Goal: Task Accomplishment & Management: Manage account settings

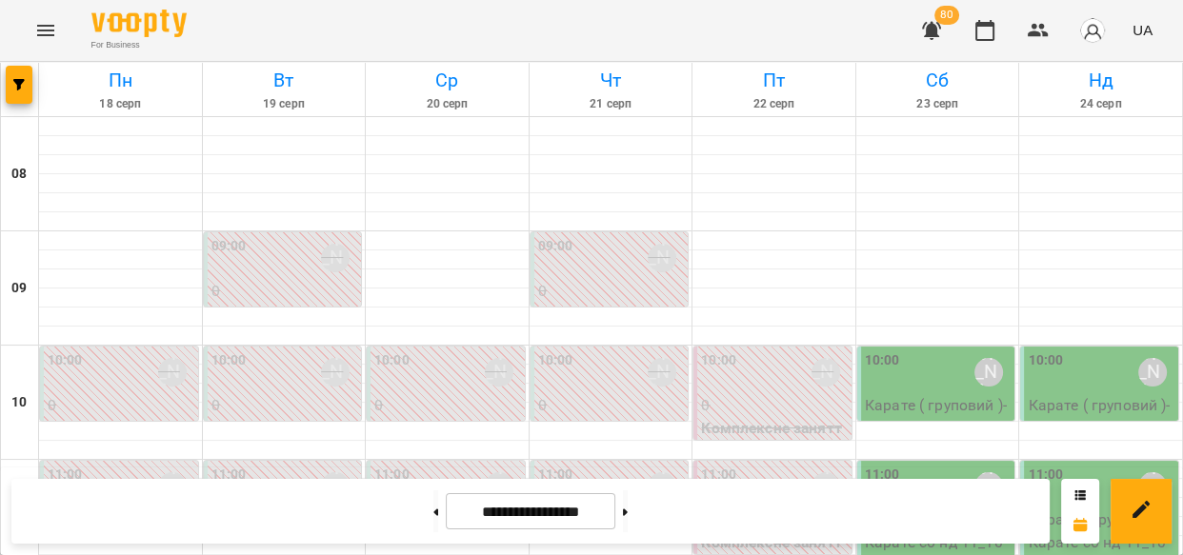
scroll to position [1065, 0]
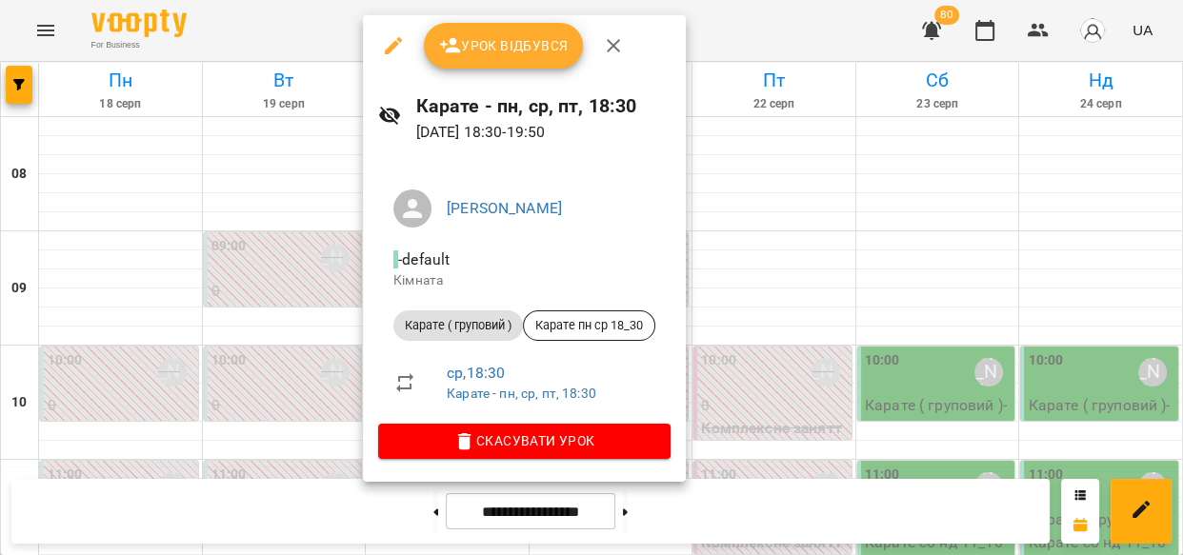
click at [524, 48] on span "Урок відбувся" at bounding box center [504, 45] width 130 height 23
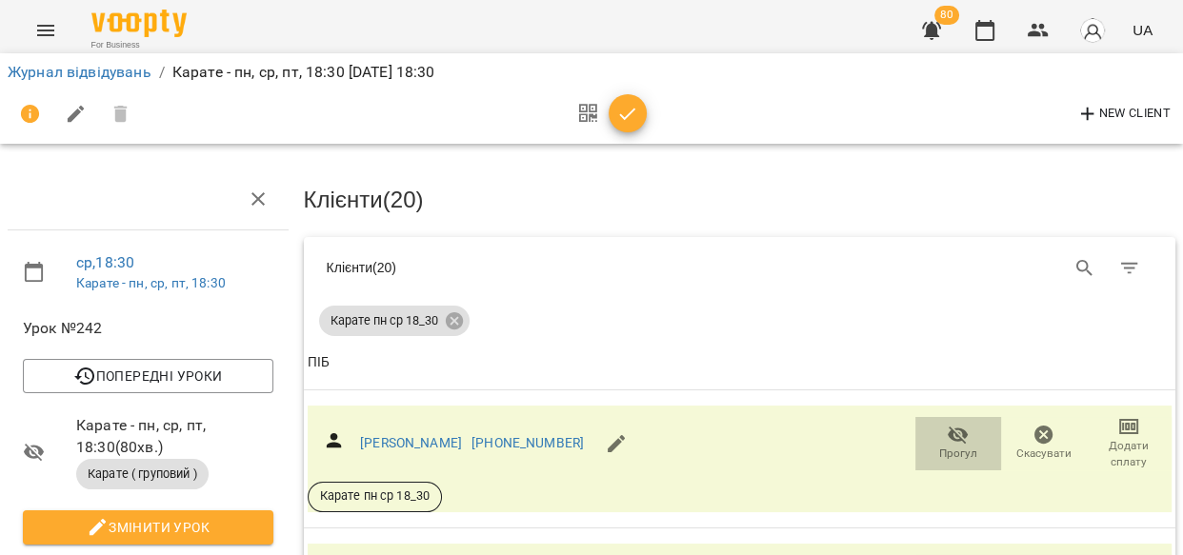
click at [952, 431] on icon "button" at bounding box center [958, 435] width 21 height 18
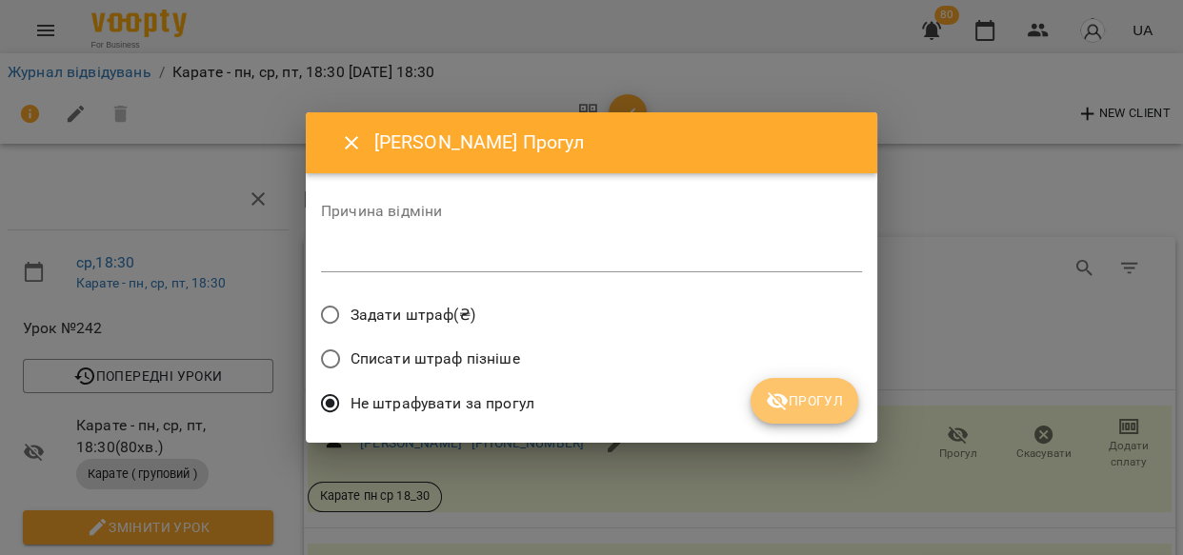
click at [814, 398] on span "Прогул" at bounding box center [804, 401] width 77 height 23
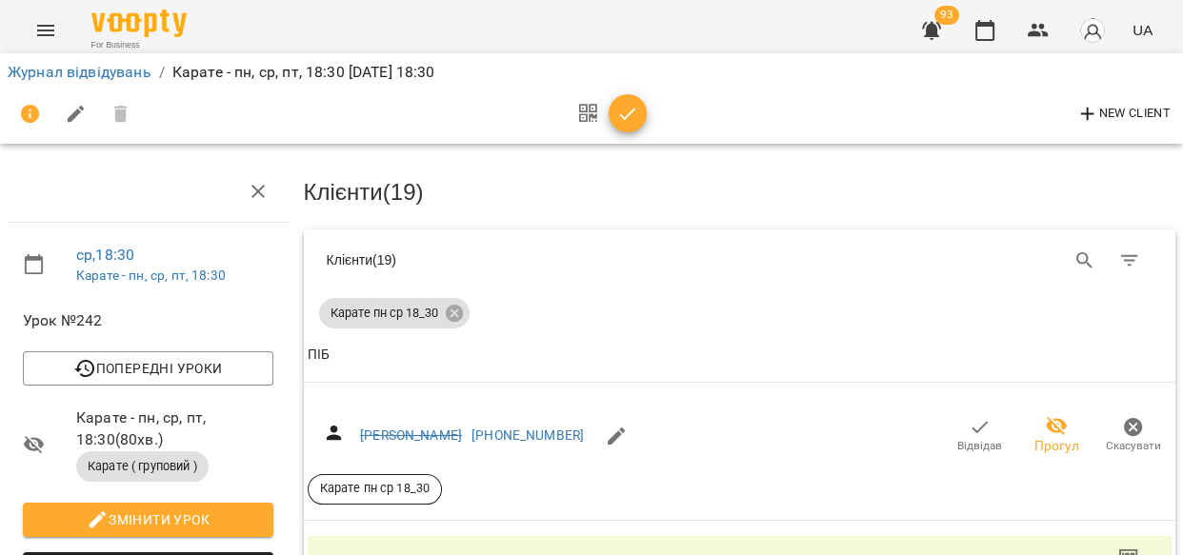
scroll to position [172, 0]
click at [947, 554] on icon "button" at bounding box center [958, 565] width 23 height 23
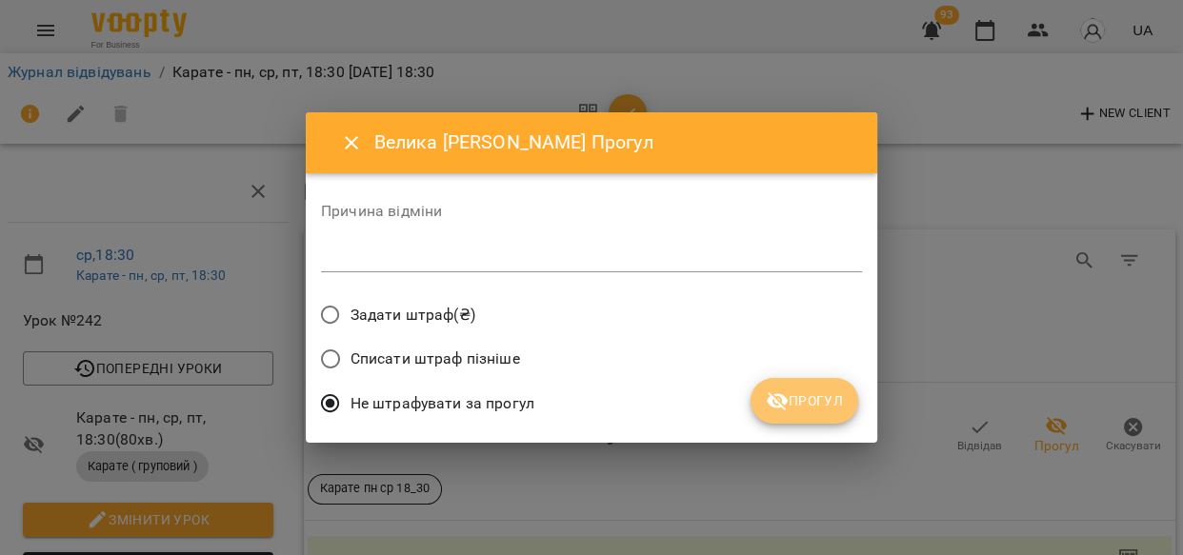
click at [813, 400] on span "Прогул" at bounding box center [804, 401] width 77 height 23
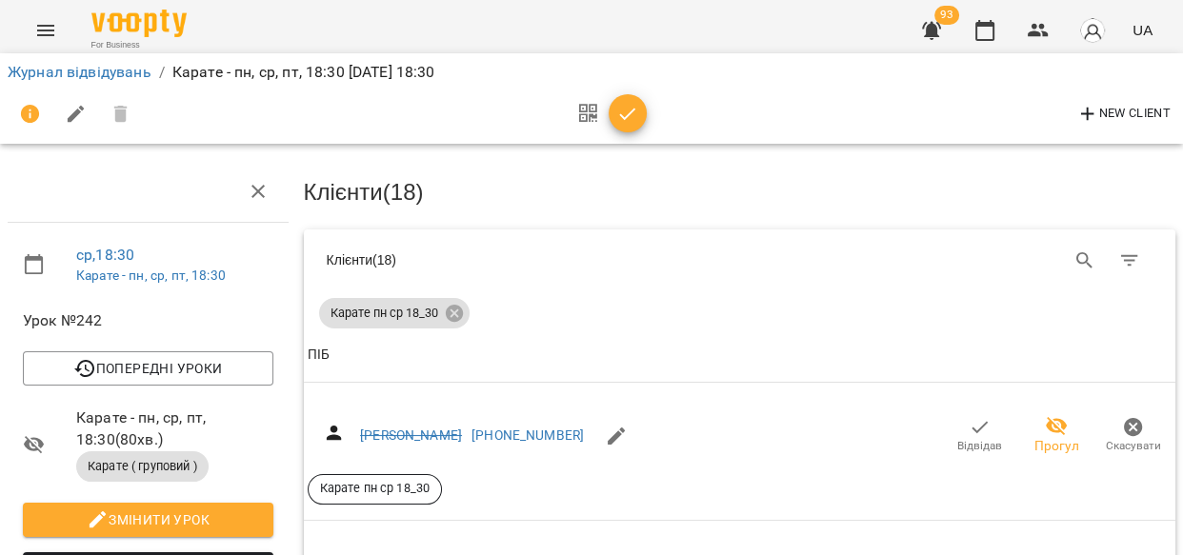
scroll to position [334, 0]
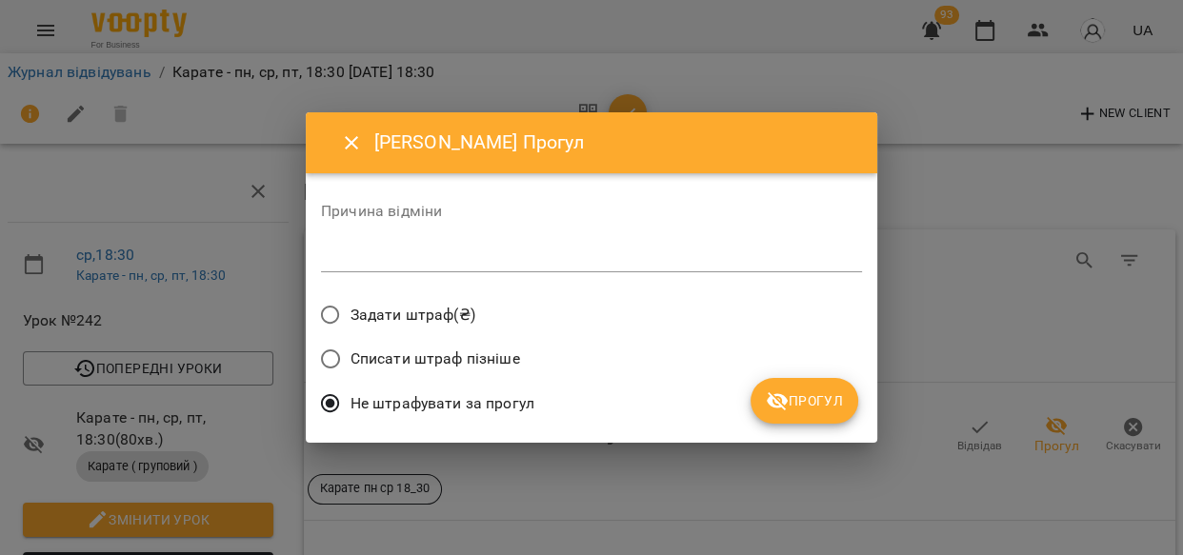
click at [824, 414] on button "Прогул" at bounding box center [805, 401] width 108 height 46
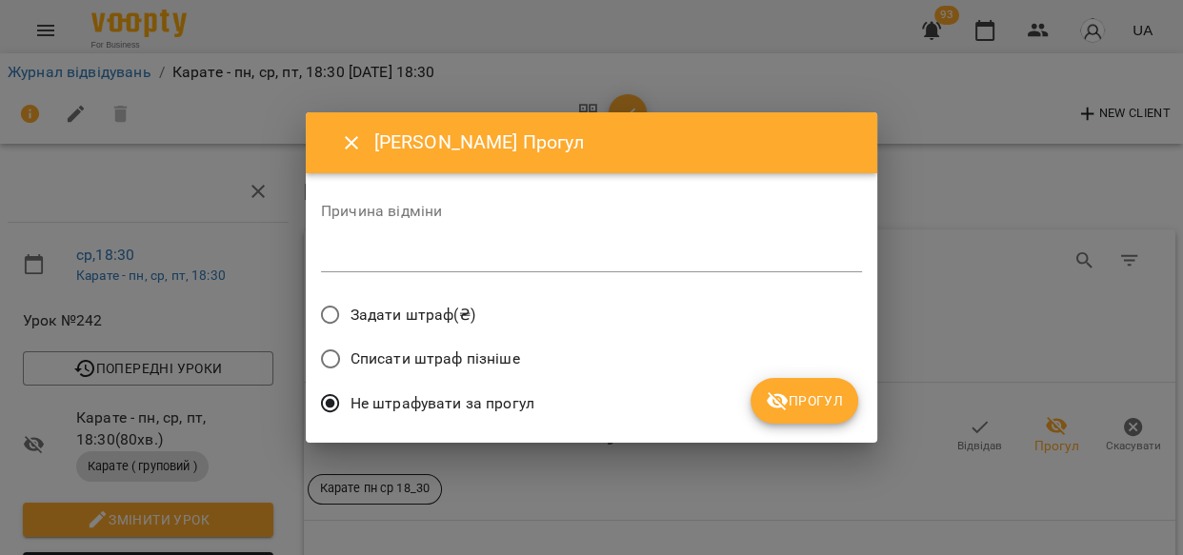
click at [810, 409] on span "Прогул" at bounding box center [804, 401] width 77 height 23
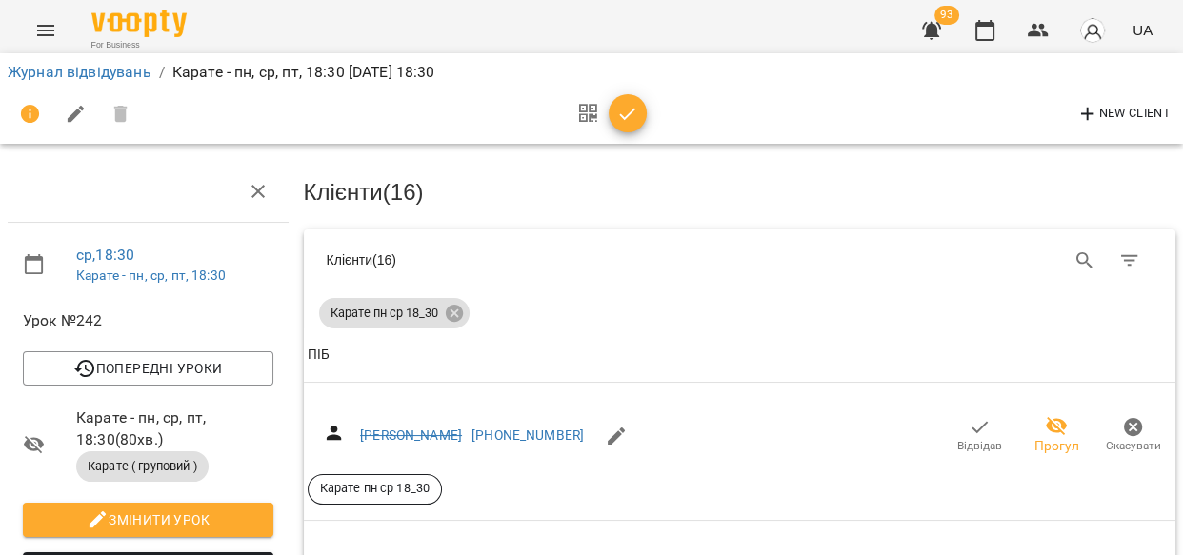
scroll to position [706, 0]
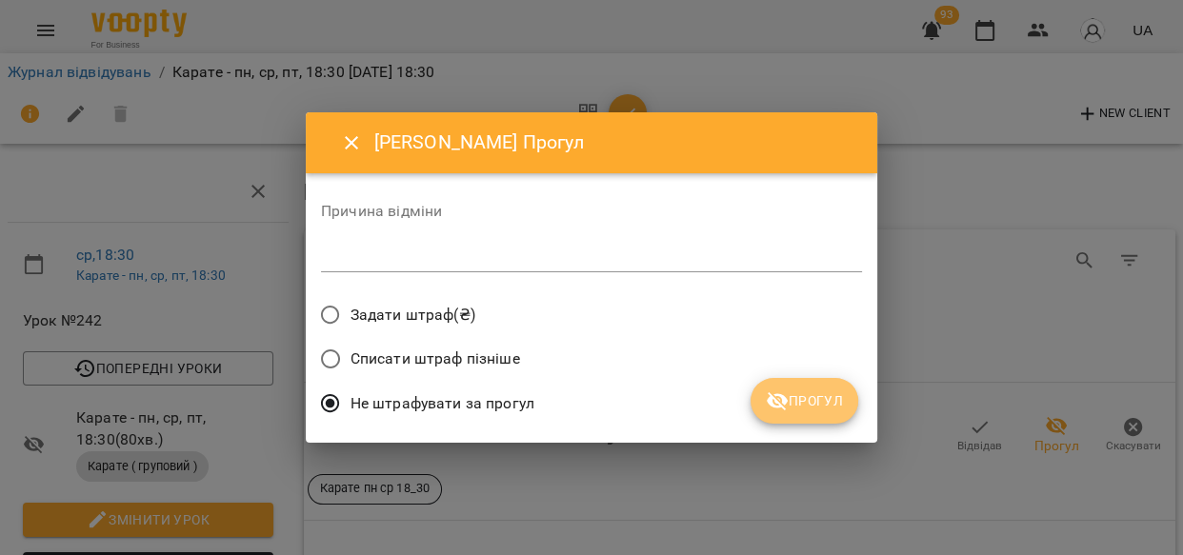
click at [792, 390] on span "Прогул" at bounding box center [804, 401] width 77 height 23
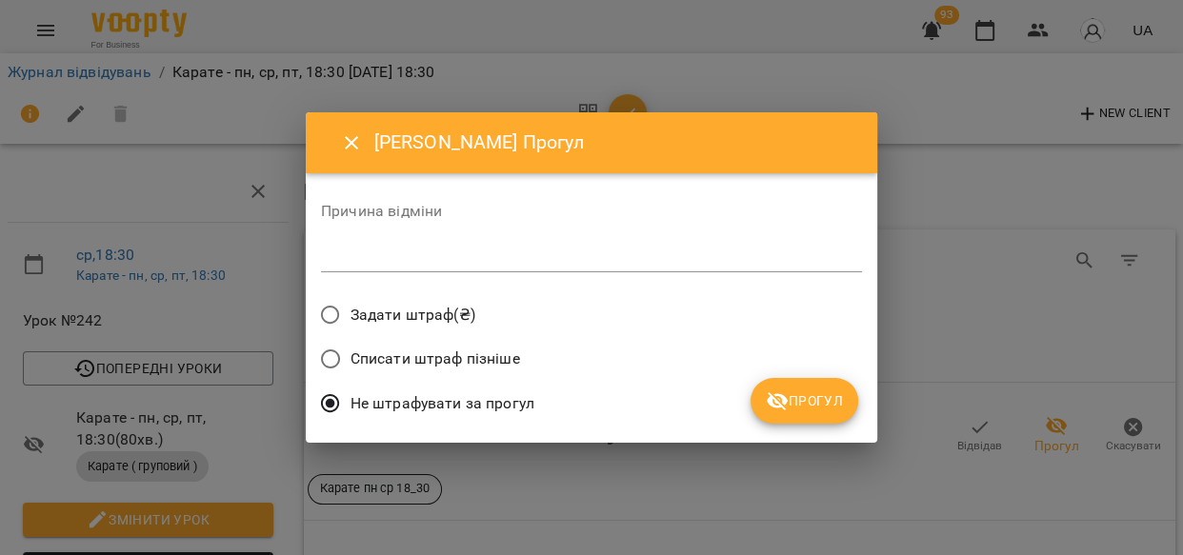
click at [815, 405] on span "Прогул" at bounding box center [804, 401] width 77 height 23
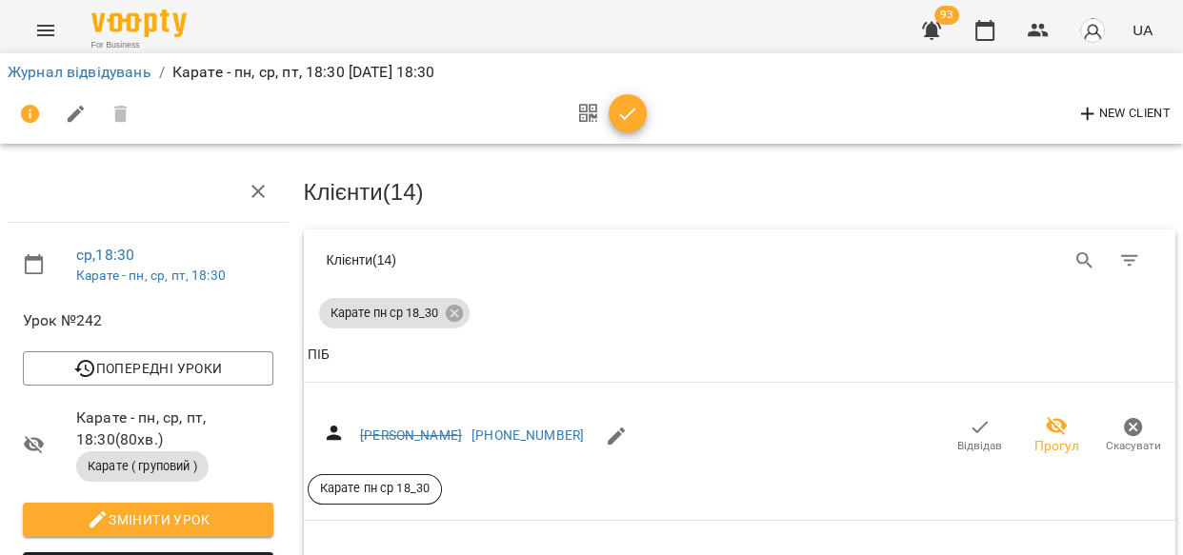
scroll to position [891, 0]
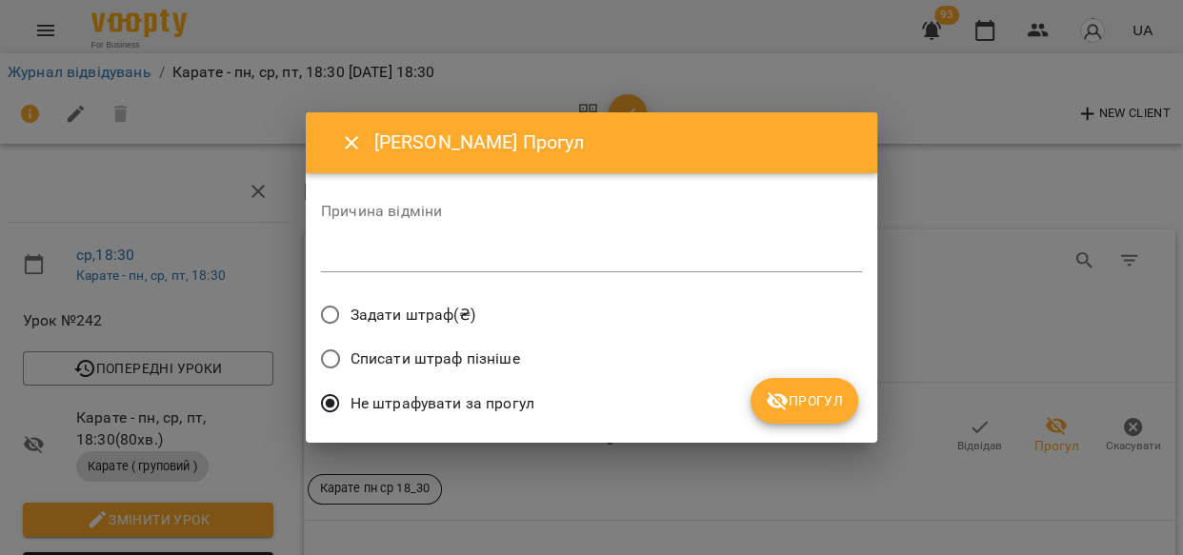
click at [827, 388] on button "Прогул" at bounding box center [805, 401] width 108 height 46
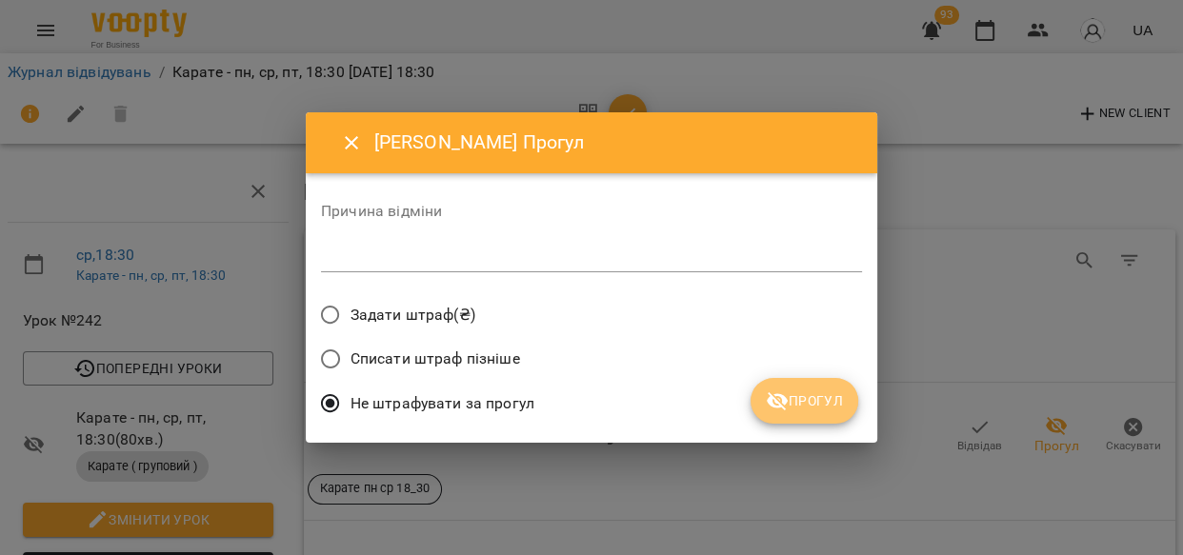
click at [801, 394] on span "Прогул" at bounding box center [804, 401] width 77 height 23
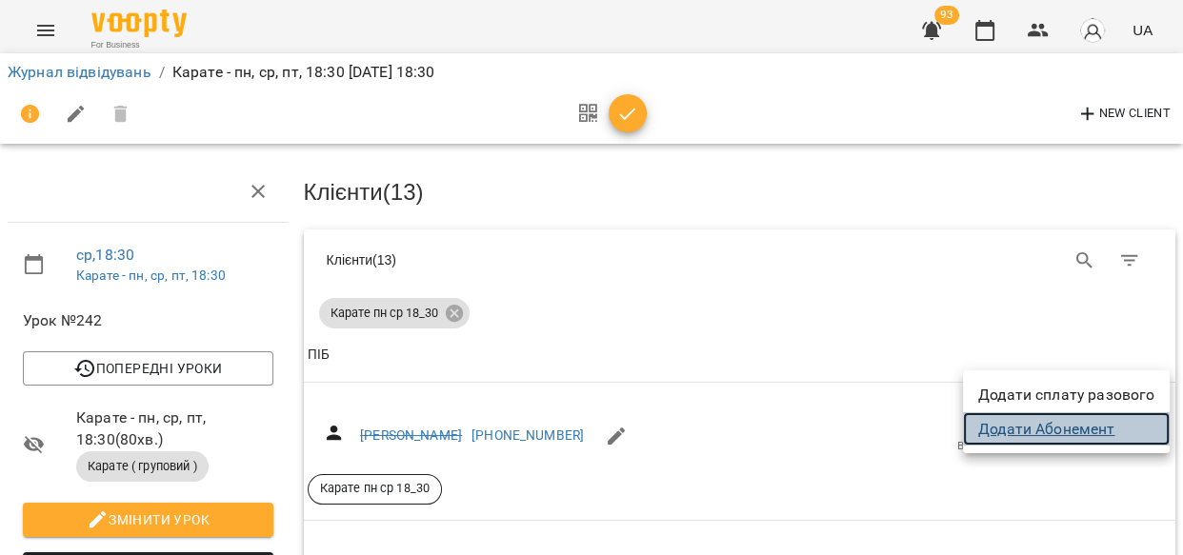
click at [1081, 428] on link "Додати Абонемент" at bounding box center [1066, 430] width 207 height 34
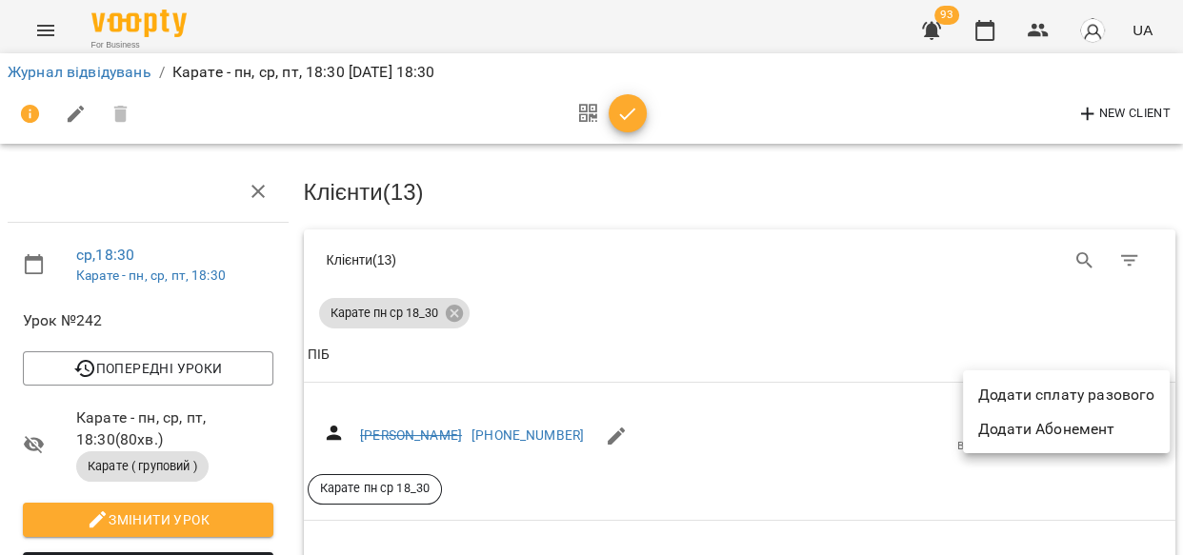
click at [951, 513] on div at bounding box center [591, 277] width 1183 height 555
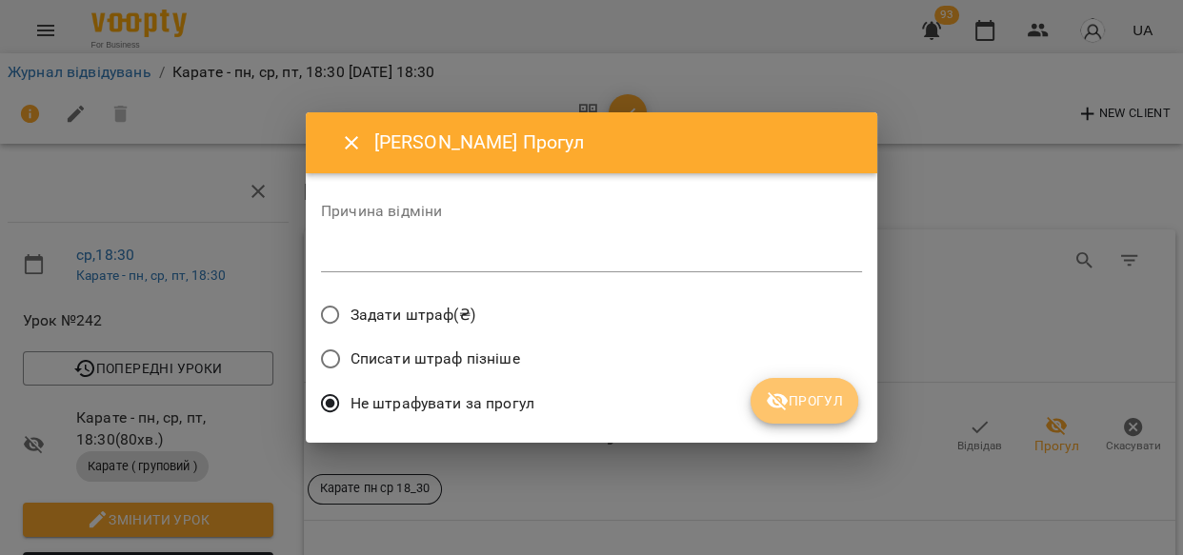
click at [788, 390] on span "Прогул" at bounding box center [804, 401] width 77 height 23
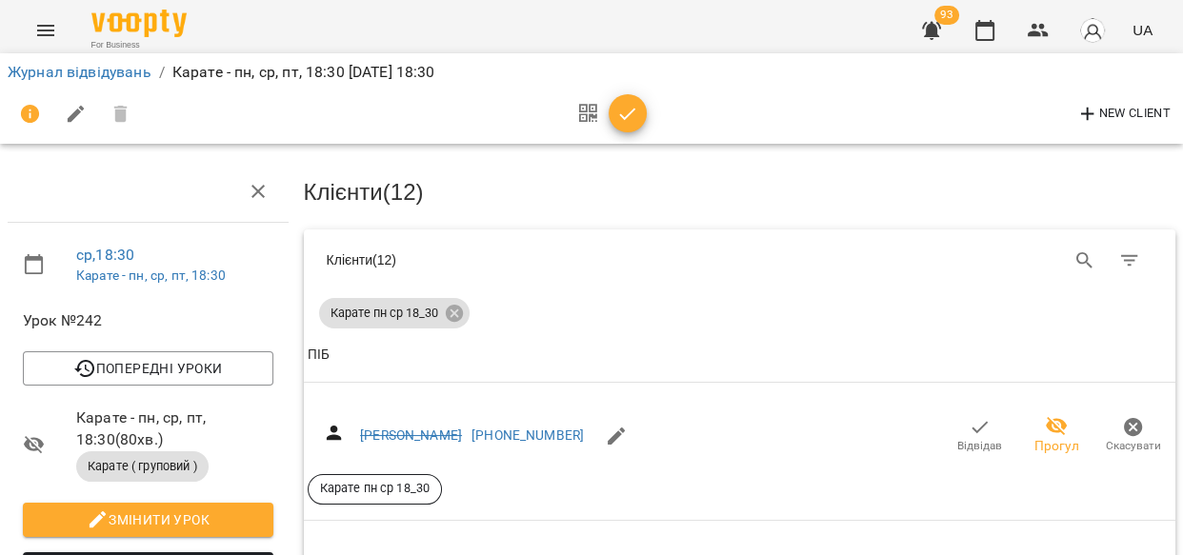
scroll to position [1443, 0]
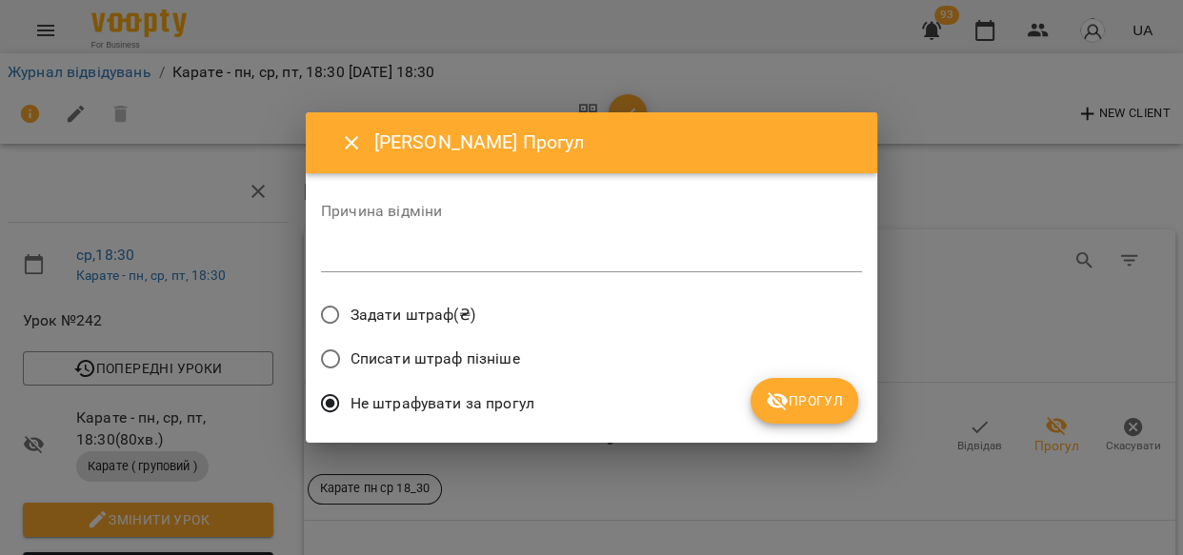
click at [808, 397] on span "Прогул" at bounding box center [804, 401] width 77 height 23
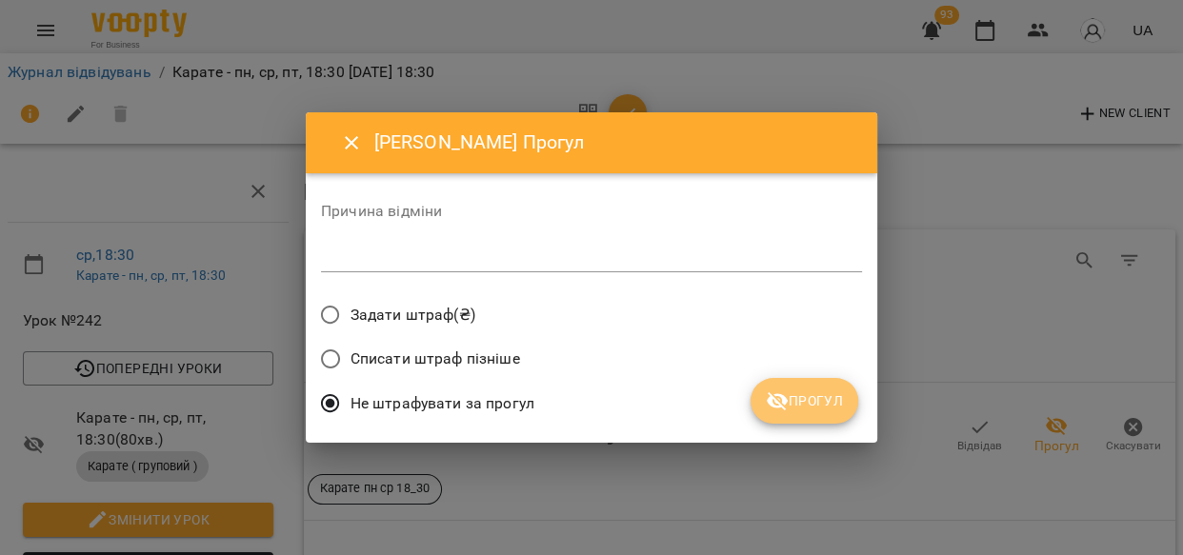
click at [809, 404] on span "Прогул" at bounding box center [804, 401] width 77 height 23
click at [823, 405] on div "Не штрафувати за прогул" at bounding box center [591, 406] width 541 height 45
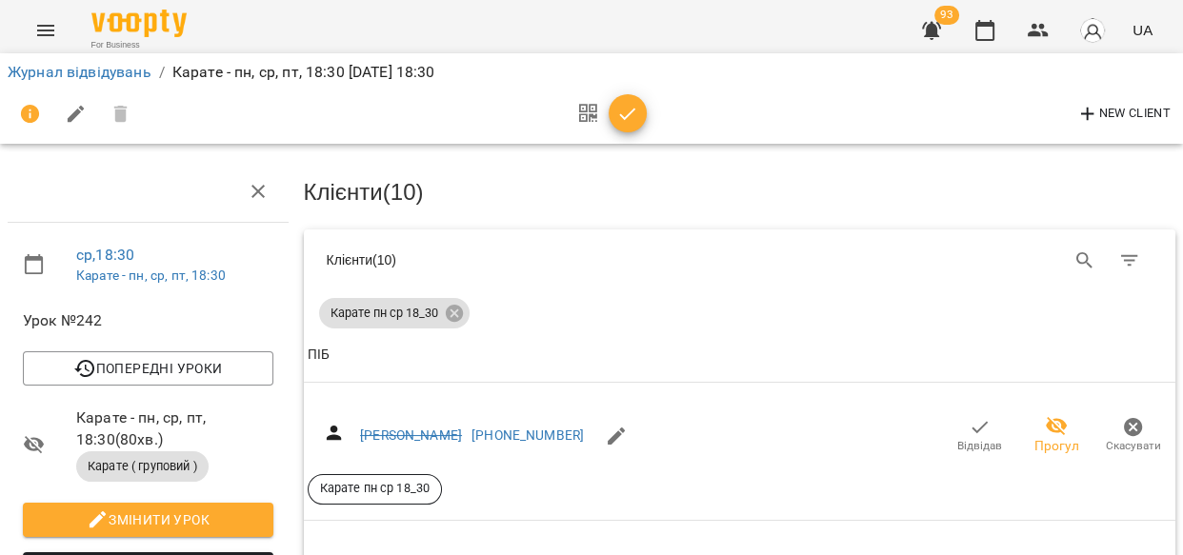
scroll to position [1768, 0]
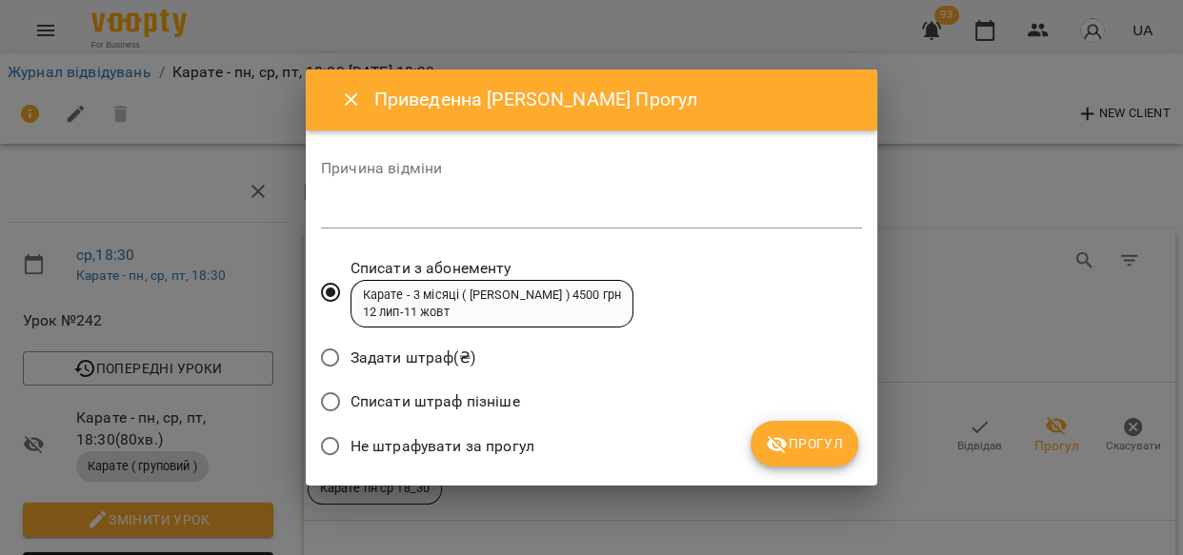
click at [827, 444] on span "Прогул" at bounding box center [804, 444] width 77 height 23
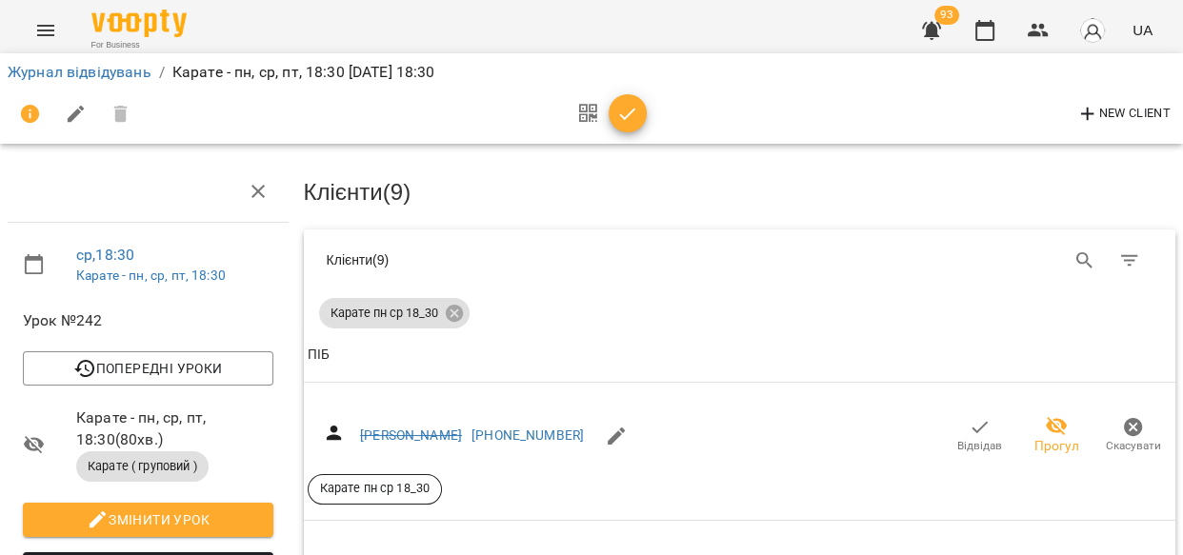
scroll to position [2125, 0]
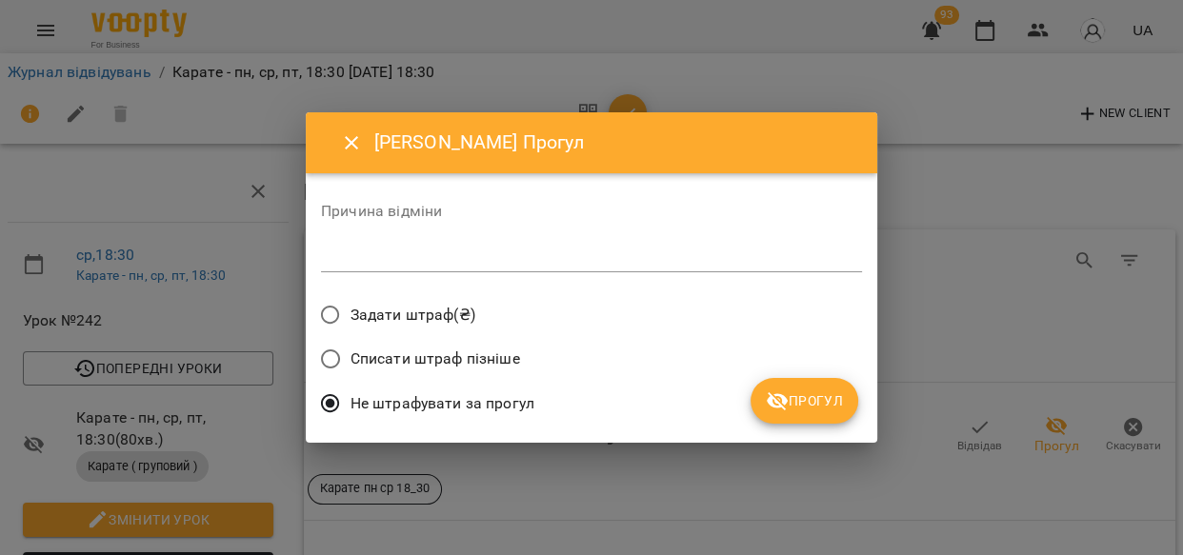
click at [832, 403] on span "Прогул" at bounding box center [804, 401] width 77 height 23
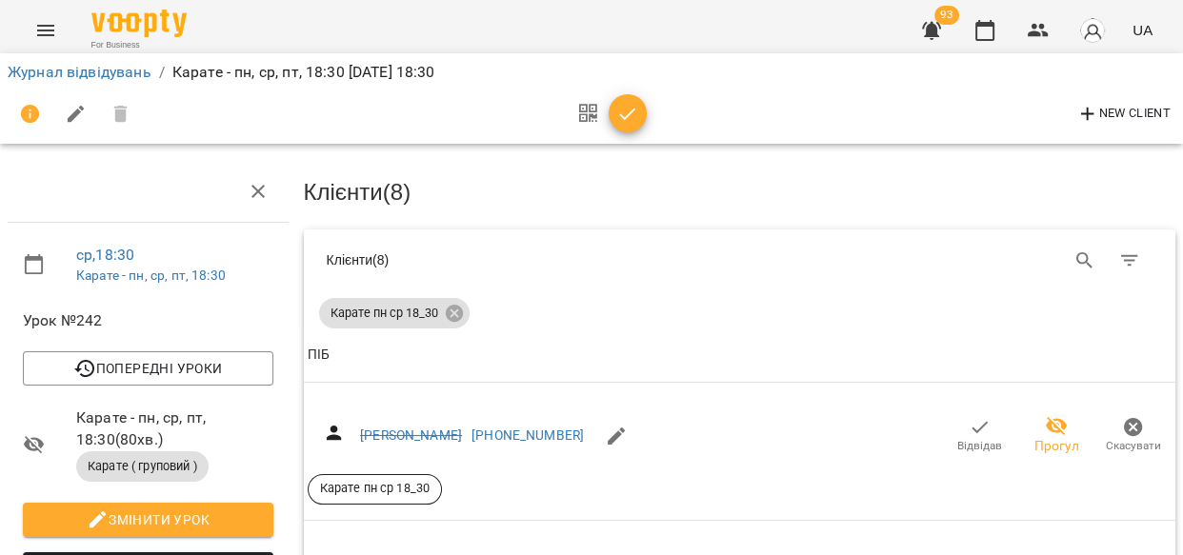
scroll to position [2418, 0]
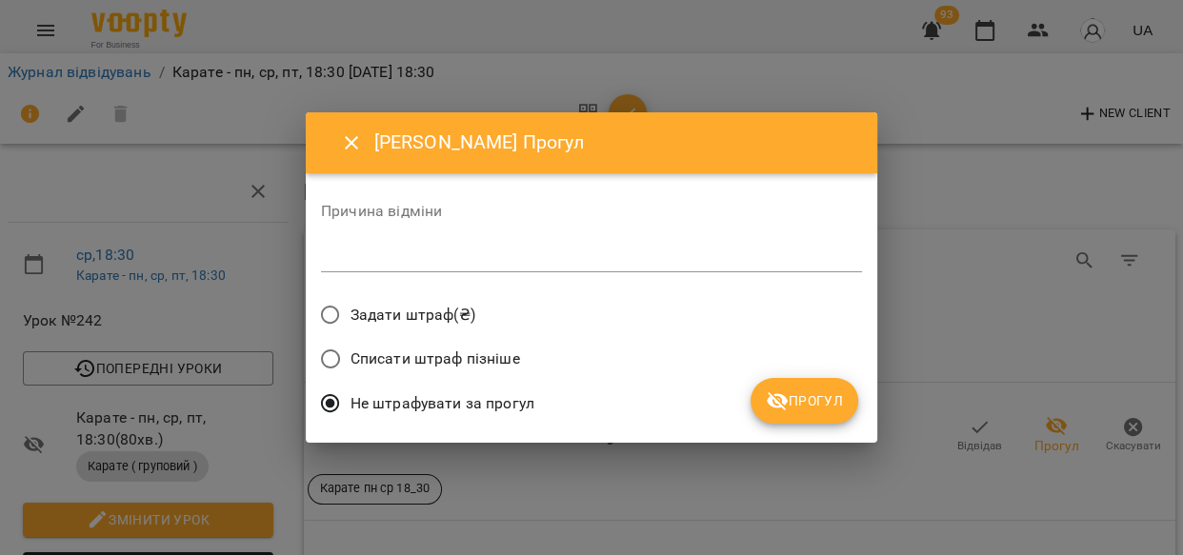
click at [821, 398] on span "Прогул" at bounding box center [804, 401] width 77 height 23
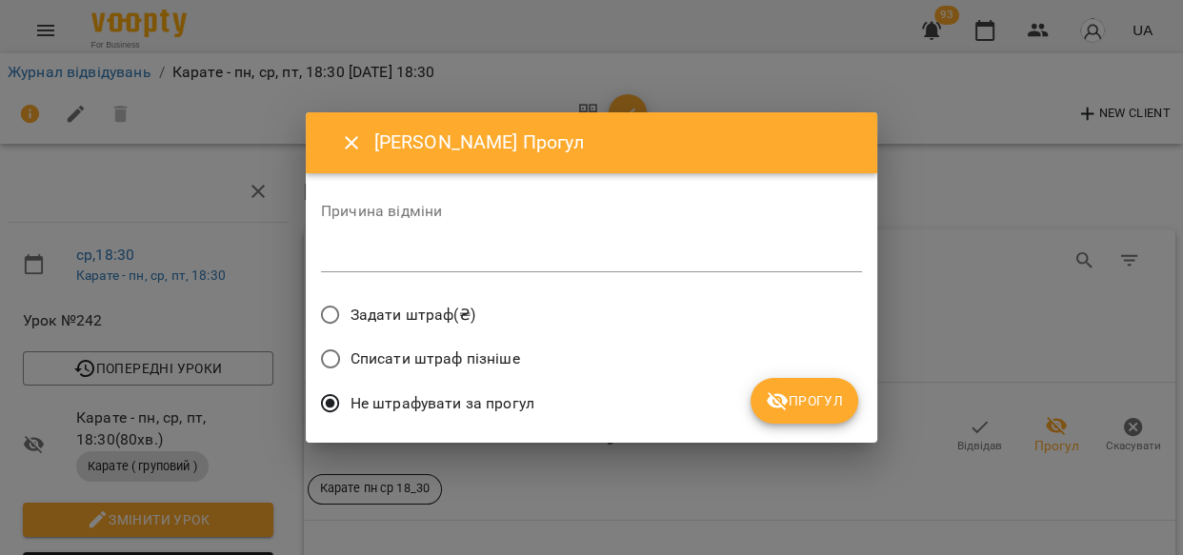
click at [787, 399] on icon "submit" at bounding box center [777, 402] width 21 height 18
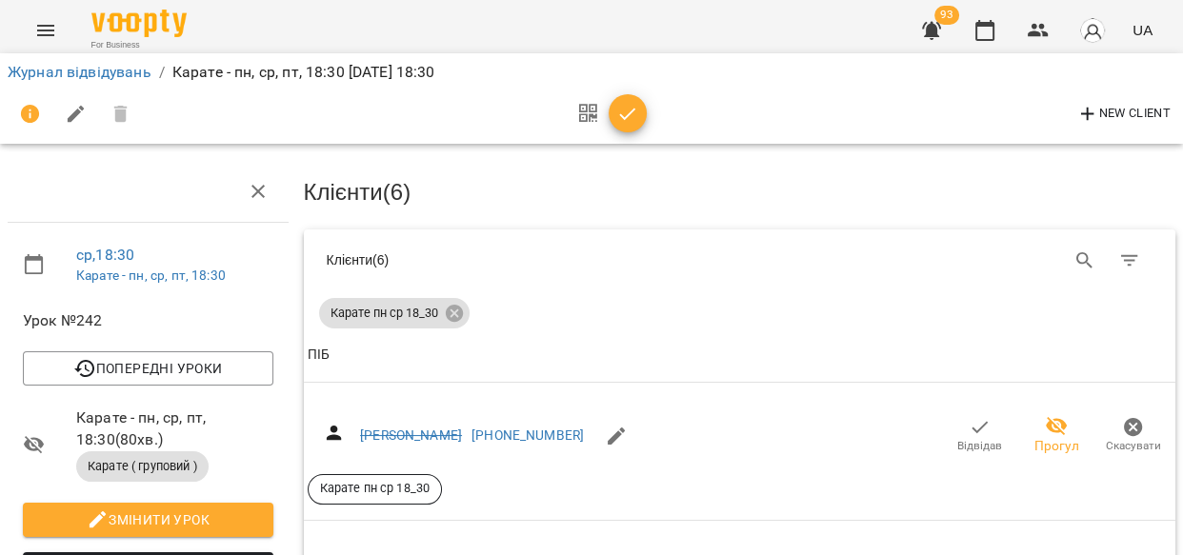
scroll to position [0, 0]
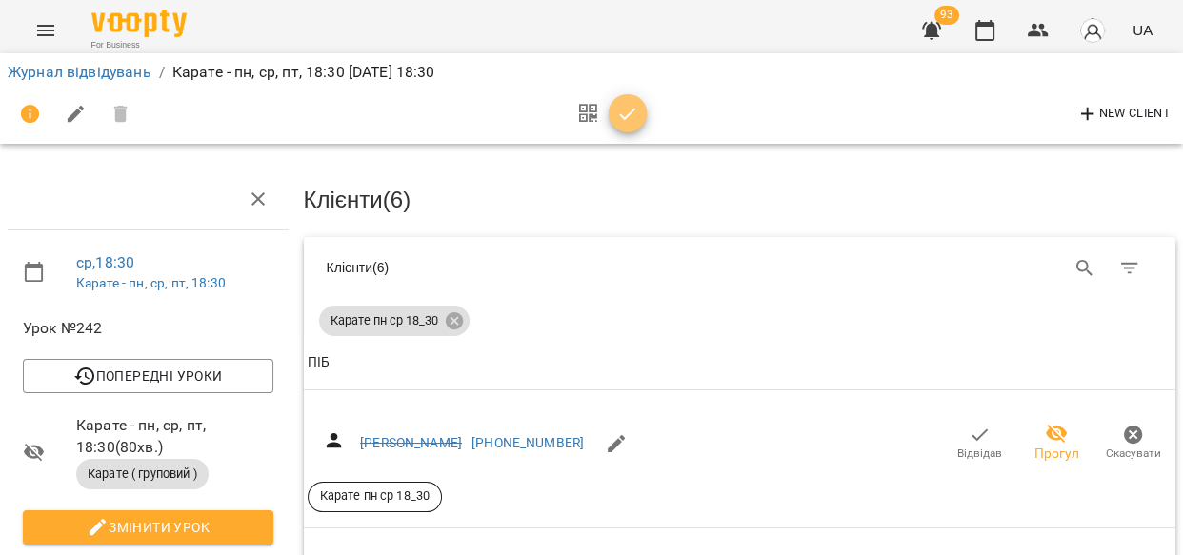
click at [629, 111] on icon "button" at bounding box center [627, 114] width 23 height 23
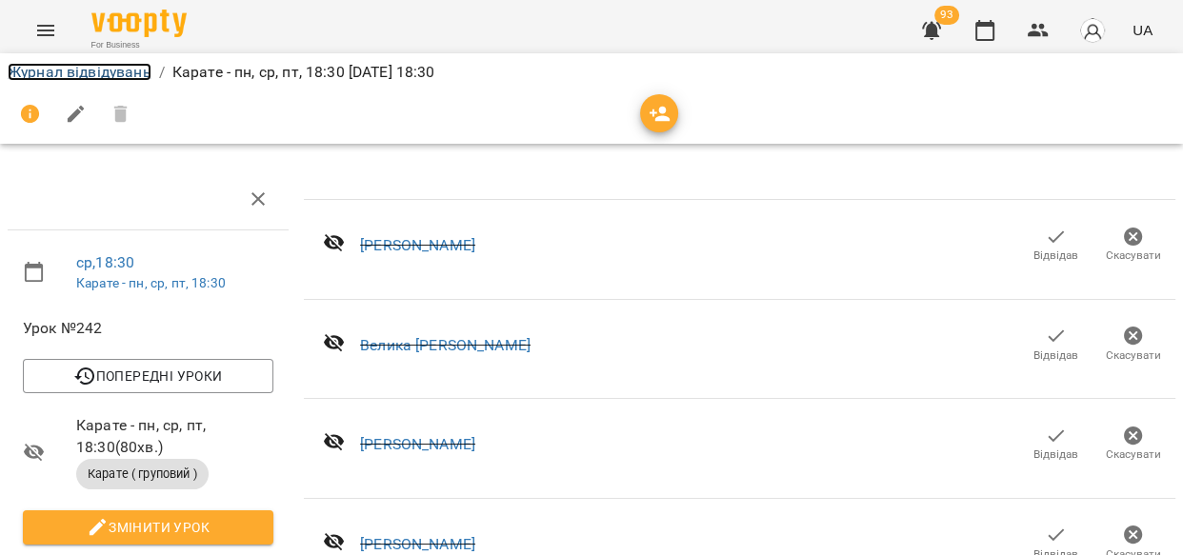
click at [34, 68] on link "Журнал відвідувань" at bounding box center [80, 72] width 144 height 18
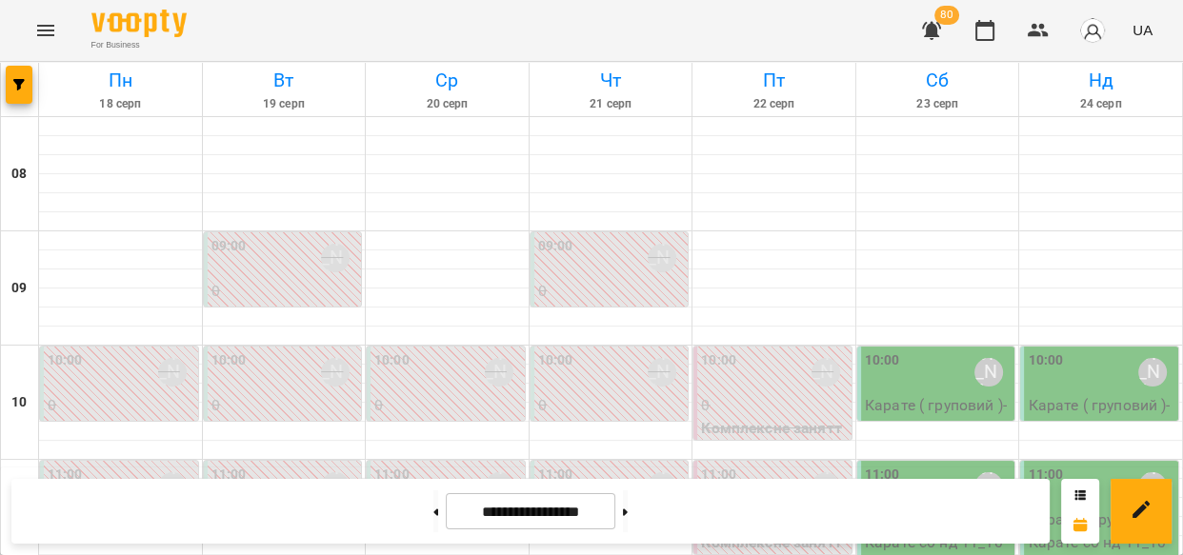
click at [856, 171] on div at bounding box center [937, 164] width 163 height 19
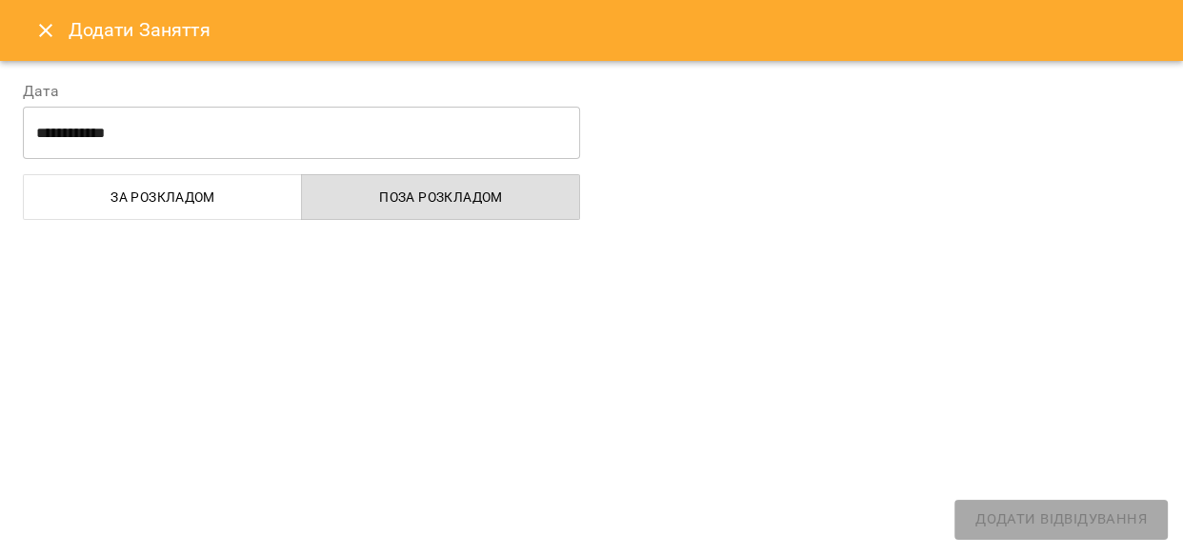
select select
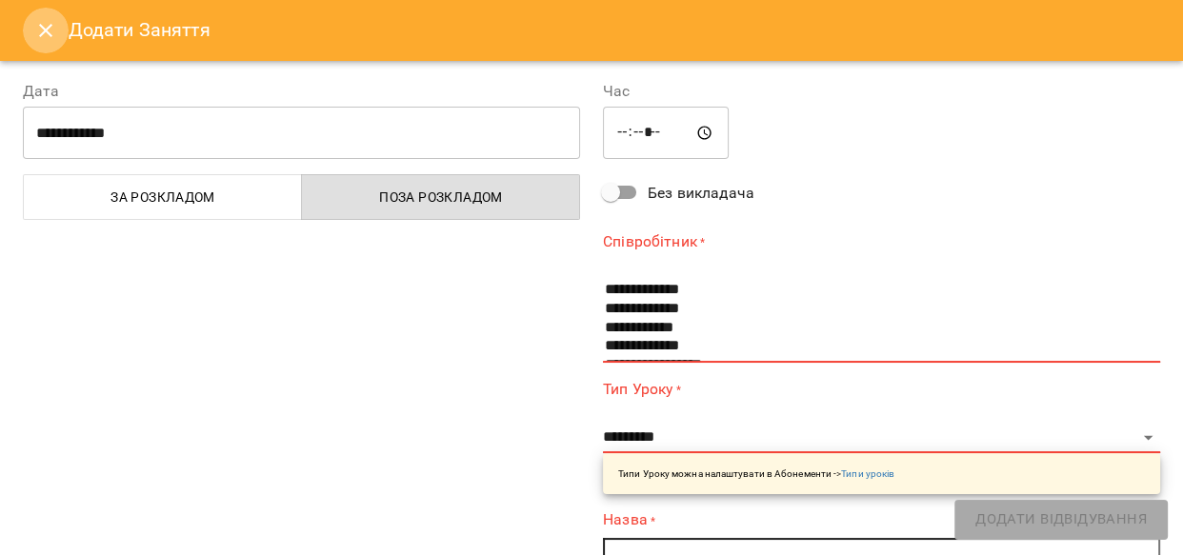
click at [47, 35] on icon "Close" at bounding box center [45, 30] width 23 height 23
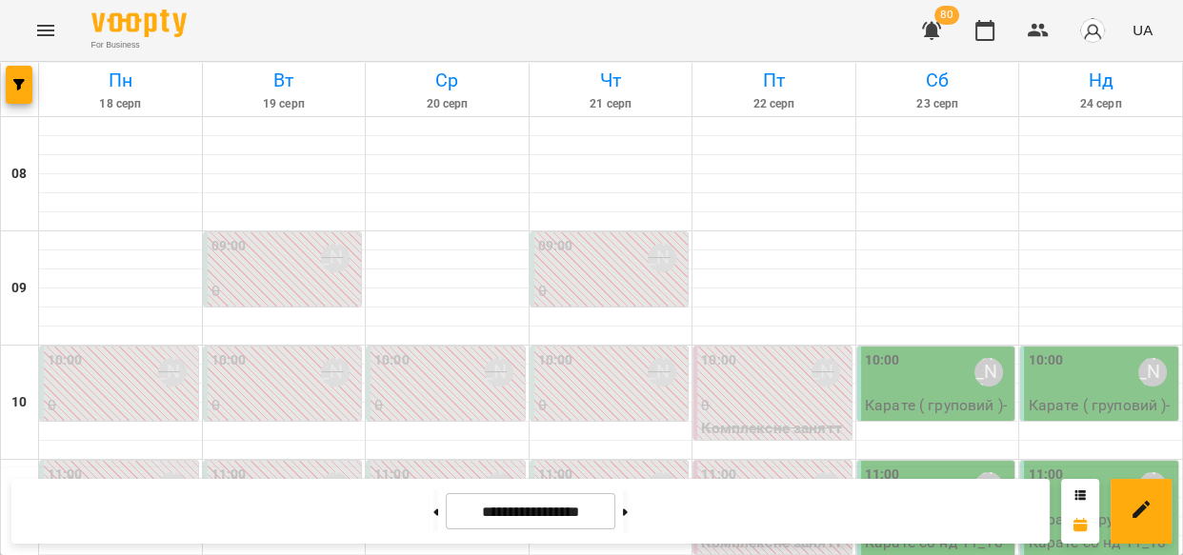
click at [276, 30] on div "For Business 80 UA" at bounding box center [591, 30] width 1183 height 61
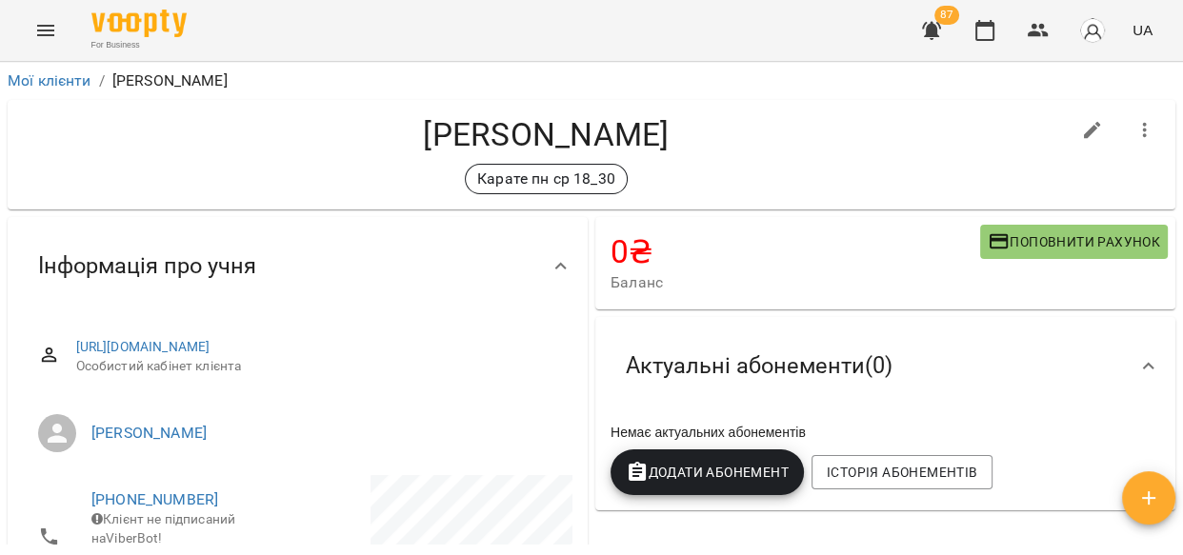
click at [740, 475] on span "Додати Абонемент" at bounding box center [707, 472] width 163 height 23
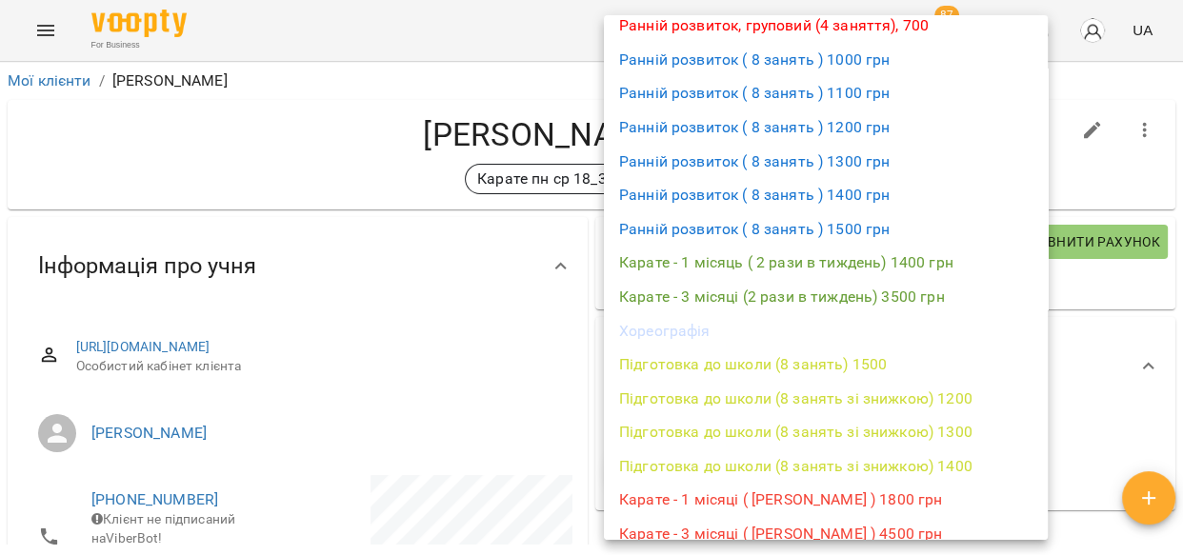
scroll to position [208, 0]
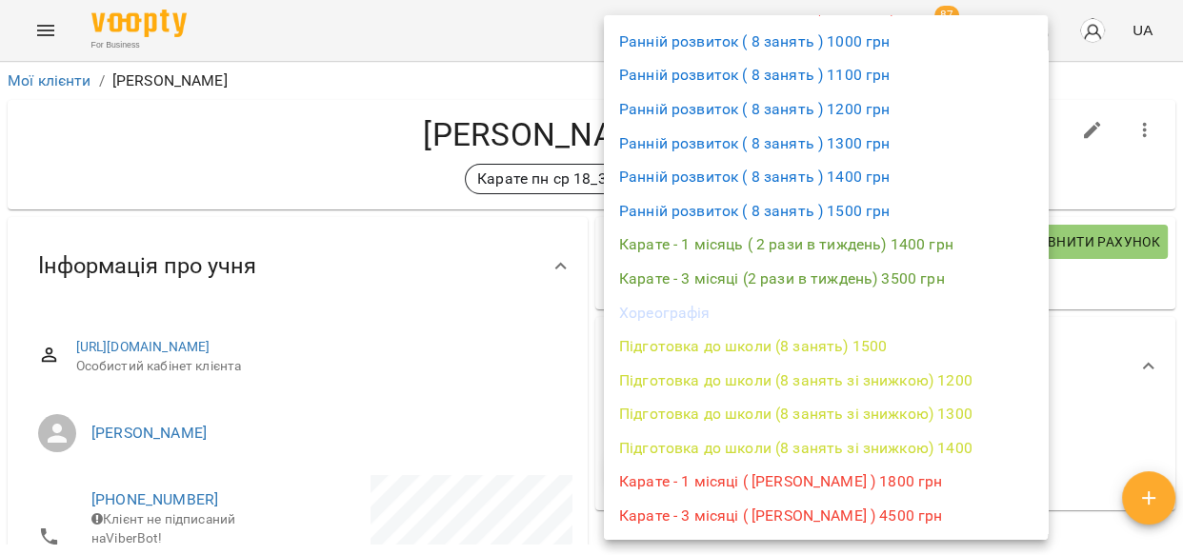
click at [949, 519] on li "Карате - 3 місяці ( Дмитро Мещерський ) 4500 грн" at bounding box center [826, 516] width 444 height 34
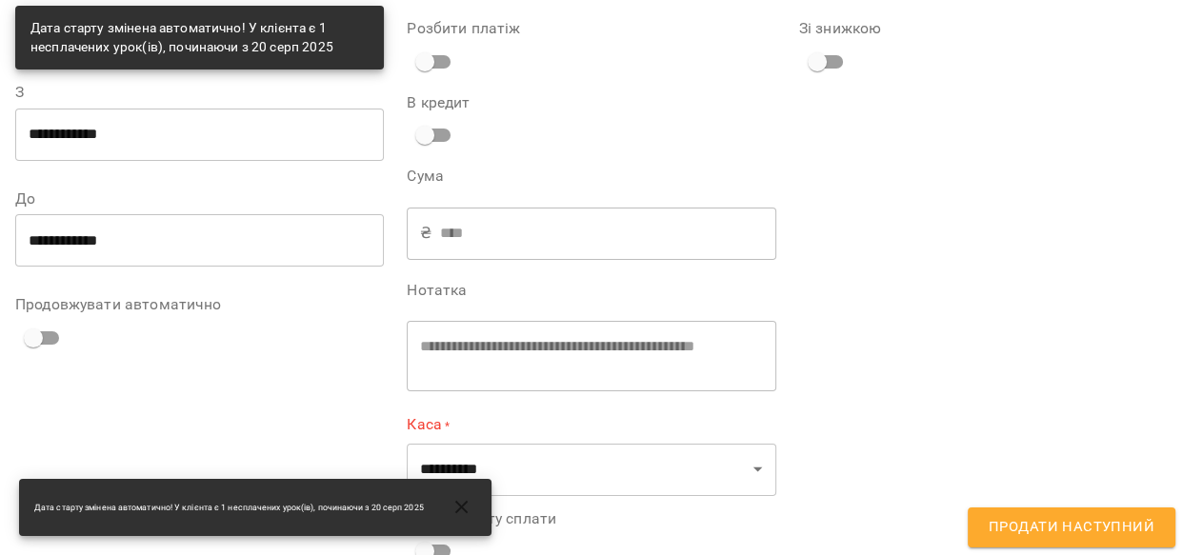
scroll to position [115, 0]
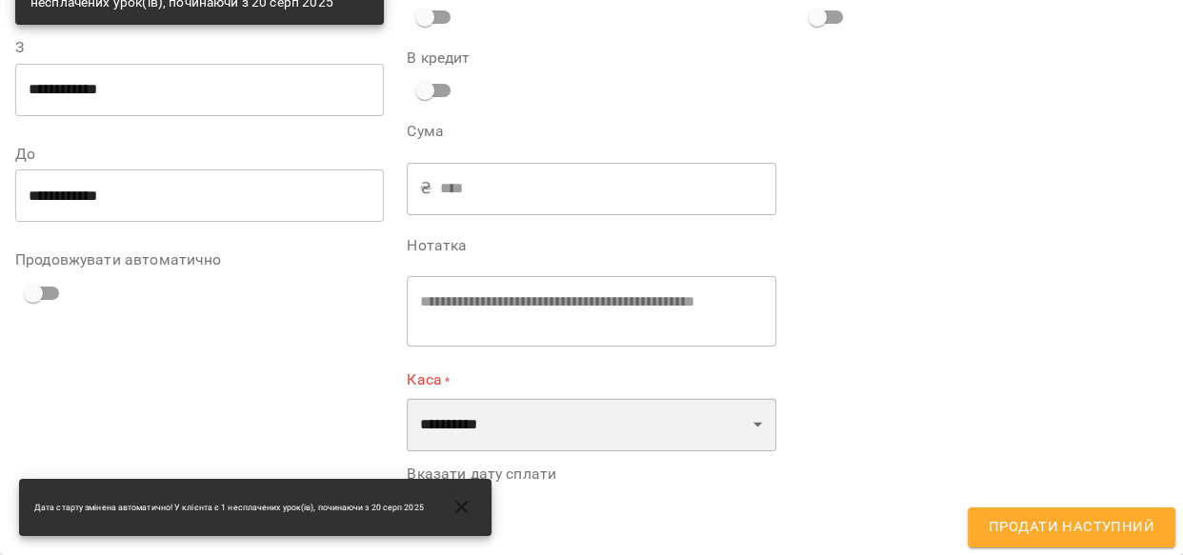
click at [499, 434] on select "**********" at bounding box center [591, 424] width 369 height 53
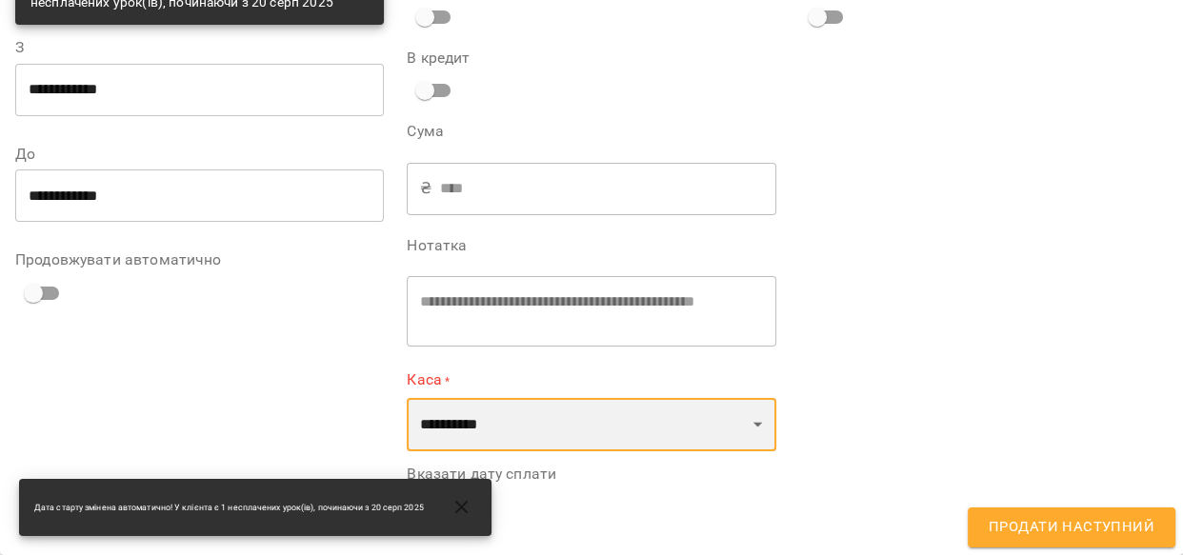
select select "****"
click at [407, 398] on select "**********" at bounding box center [591, 424] width 369 height 53
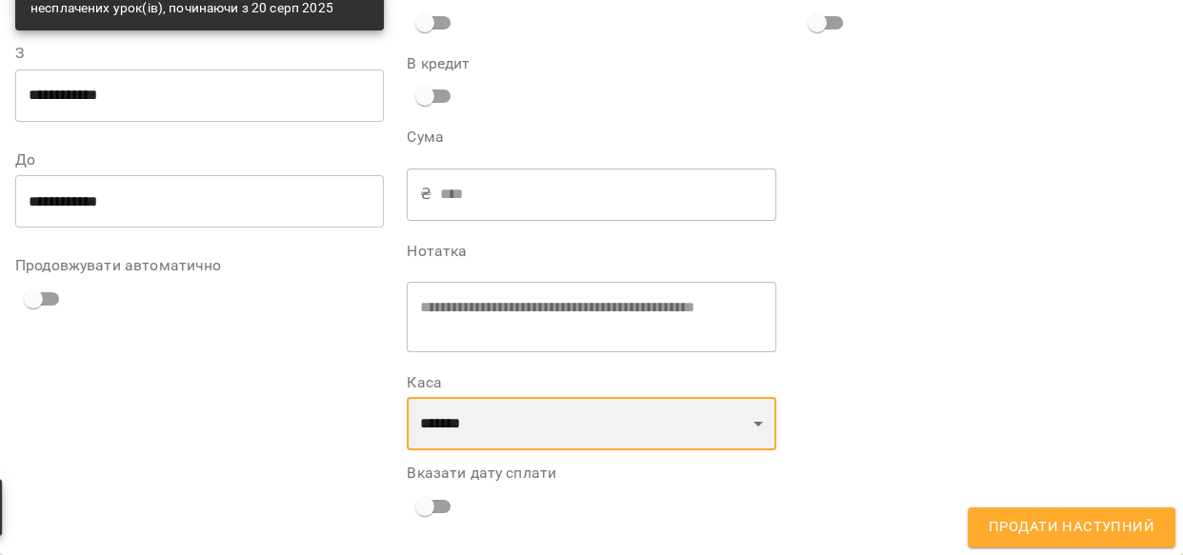
scroll to position [109, 0]
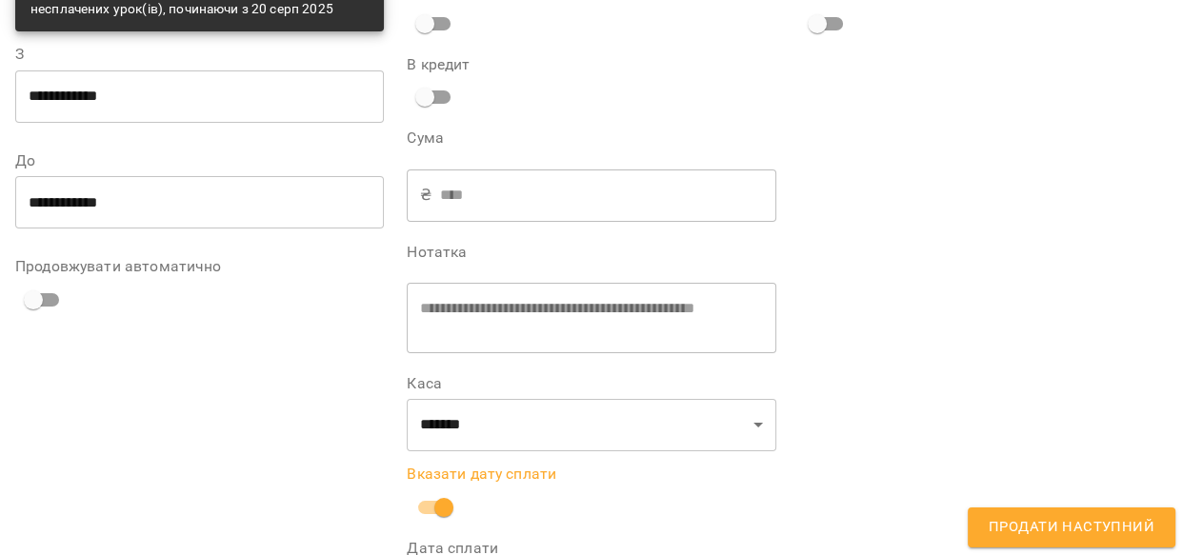
click at [1077, 525] on span "Продати наступний" at bounding box center [1072, 527] width 166 height 25
click at [1077, 525] on div "Зі знижкою" at bounding box center [984, 299] width 392 height 687
